Goal: Transaction & Acquisition: Purchase product/service

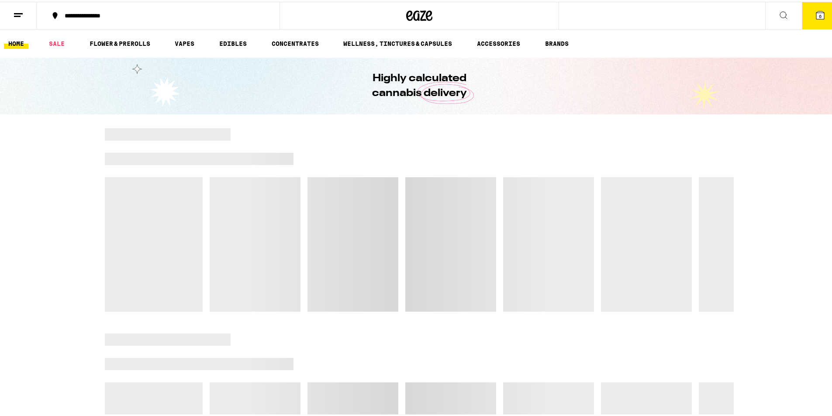
click at [805, 17] on button "6" at bounding box center [820, 13] width 37 height 27
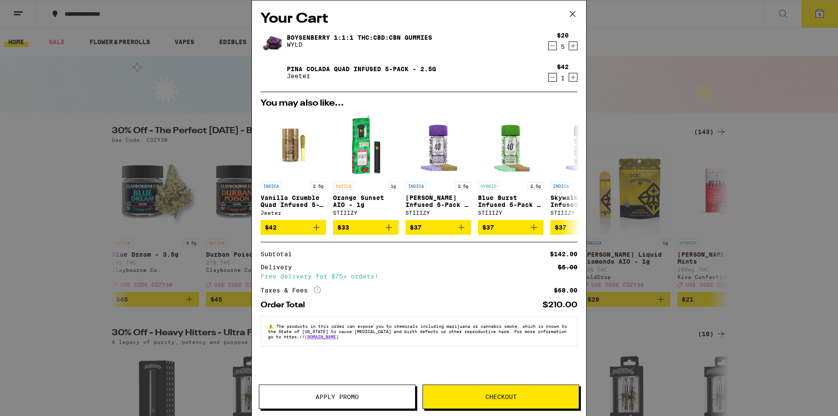
click at [482, 390] on button "Checkout" at bounding box center [501, 397] width 157 height 24
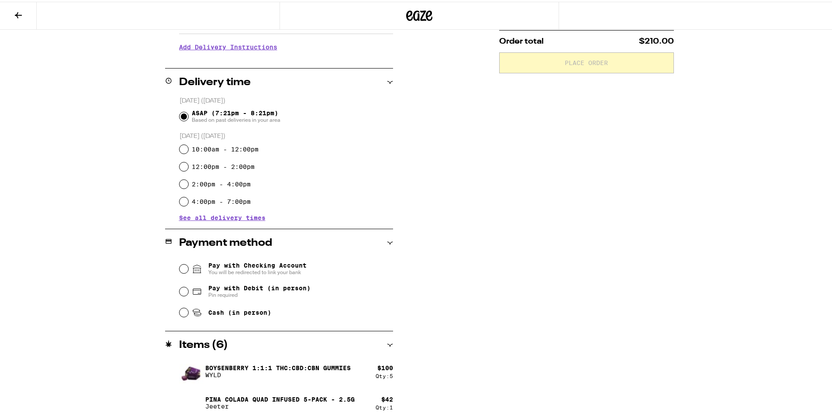
scroll to position [181, 0]
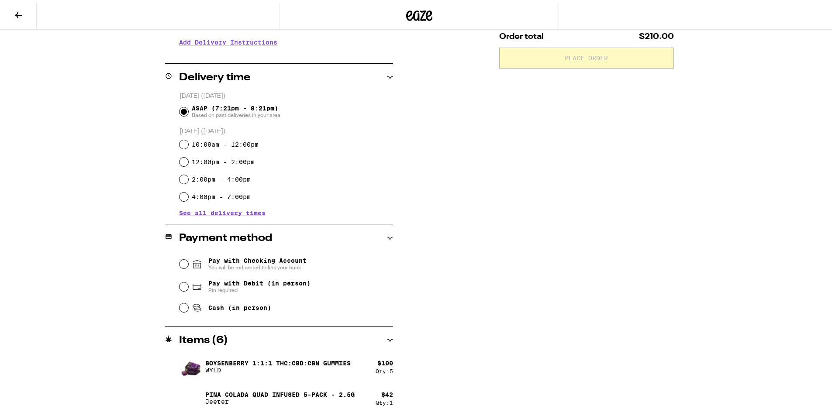
click at [259, 279] on span "Pay with Debit (in person)" at bounding box center [259, 281] width 102 height 7
click at [188, 281] on input "Pay with Debit (in person) Pin required" at bounding box center [183, 285] width 9 height 9
radio input "true"
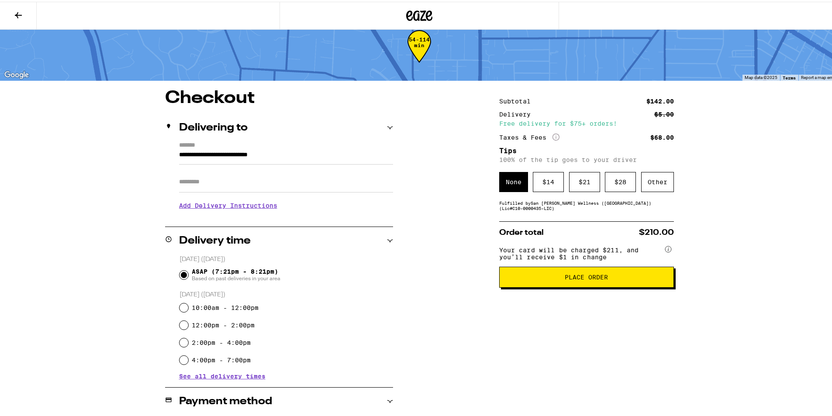
scroll to position [7, 0]
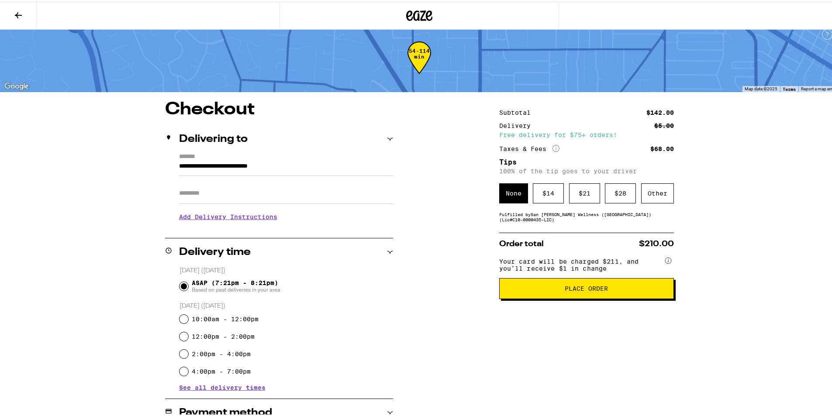
click at [569, 290] on span "Place Order" at bounding box center [586, 287] width 43 height 6
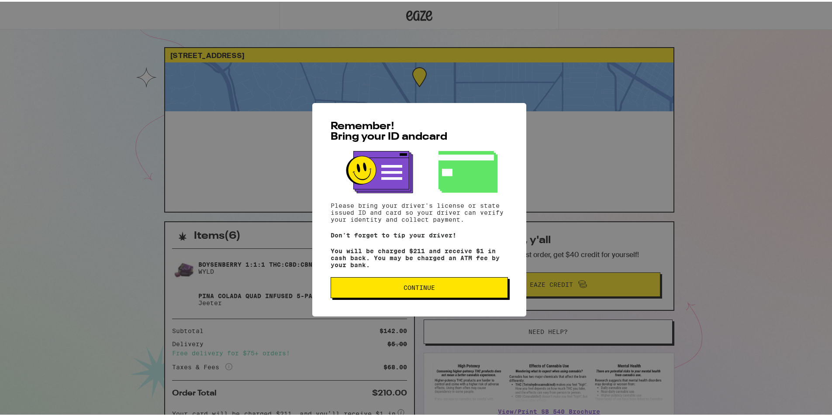
click at [442, 297] on button "Continue" at bounding box center [419, 286] width 177 height 21
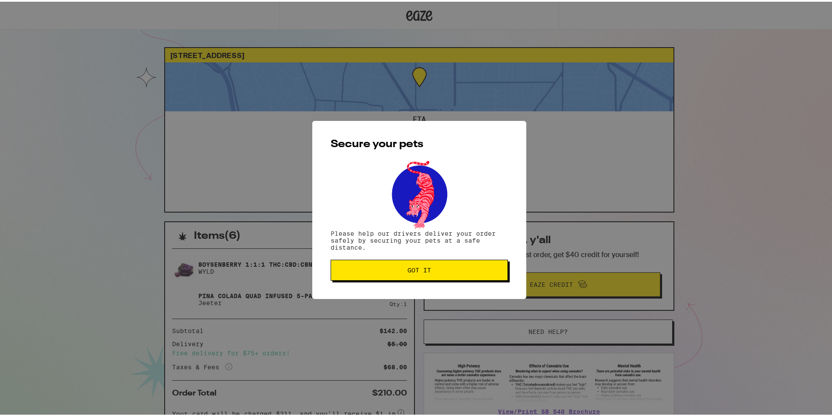
click at [439, 277] on button "Got it" at bounding box center [419, 268] width 177 height 21
